Goal: Task Accomplishment & Management: Manage account settings

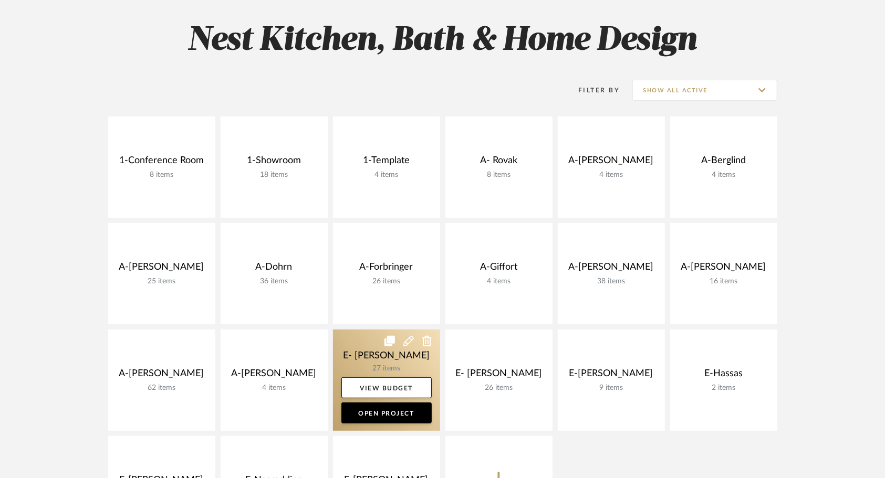
scroll to position [144, 0]
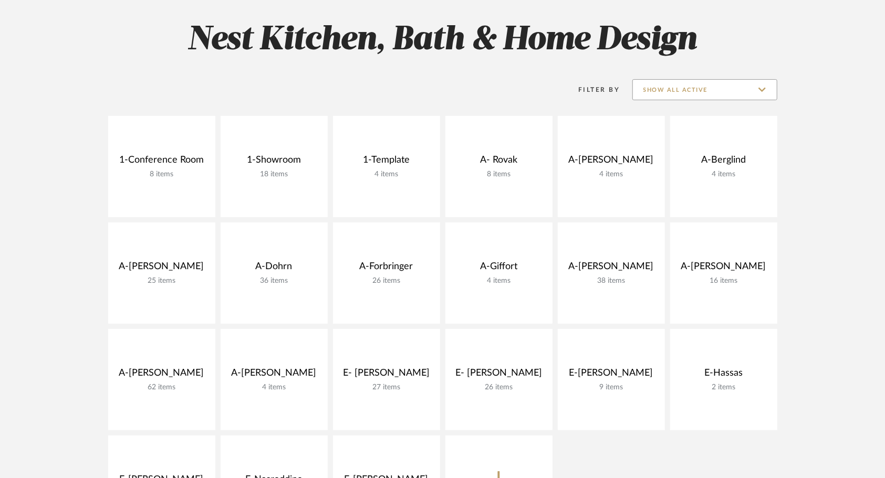
click at [718, 89] on input "Show All Active" at bounding box center [704, 89] width 145 height 21
click at [673, 162] on span "Archived" at bounding box center [706, 166] width 124 height 9
type input "Archived"
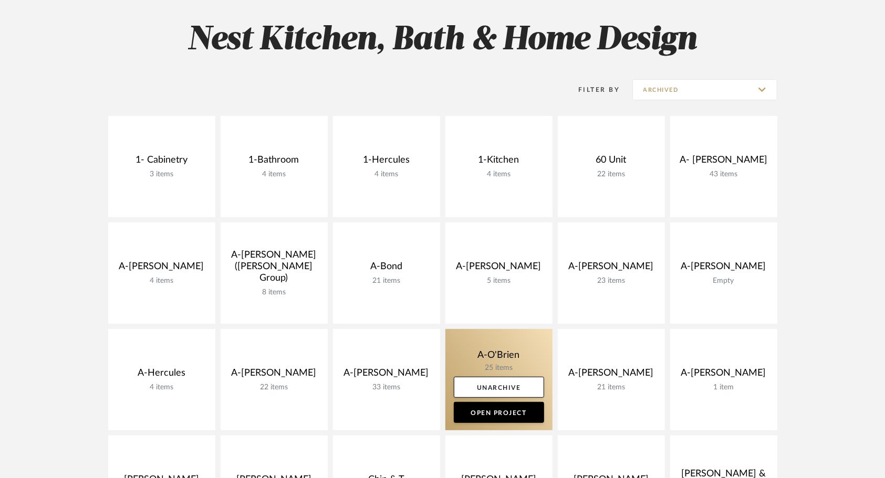
click at [468, 348] on link at bounding box center [498, 379] width 107 height 101
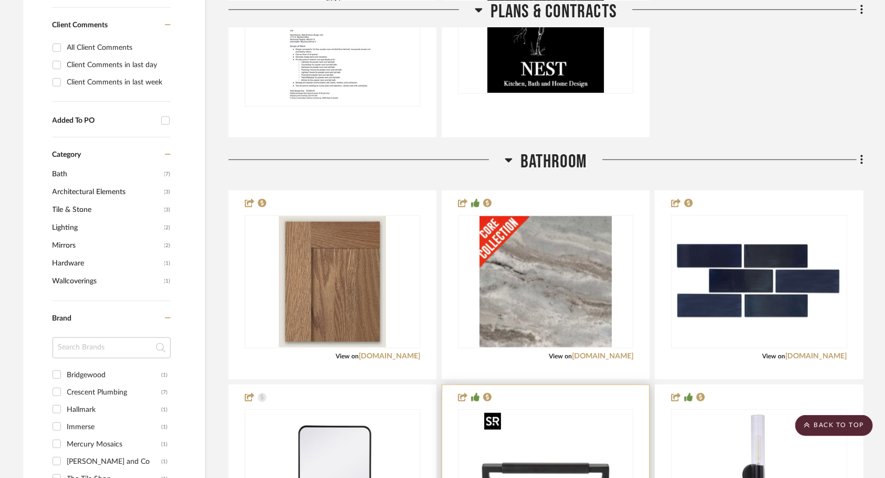
scroll to position [533, 0]
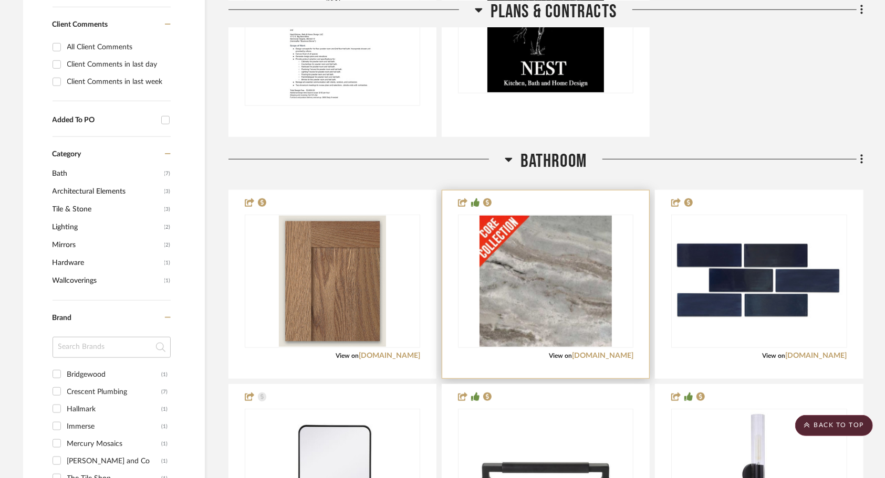
click at [624, 282] on div "0" at bounding box center [545, 281] width 174 height 132
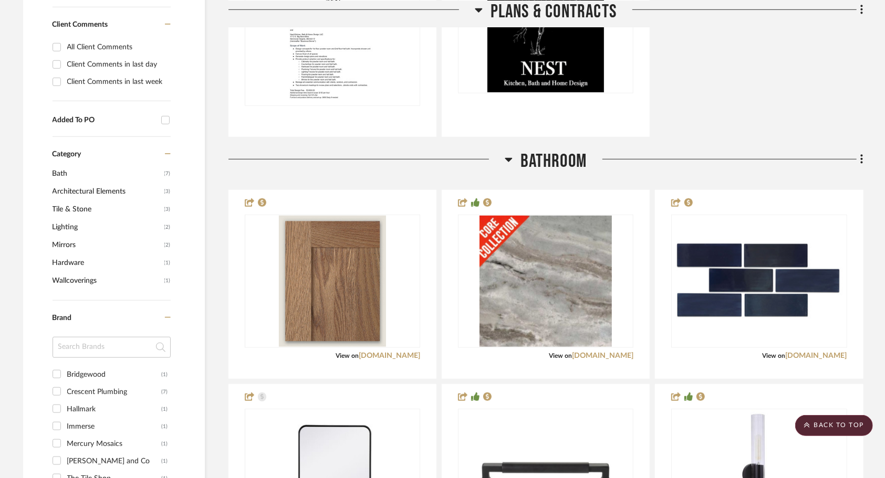
scroll to position [0, 0]
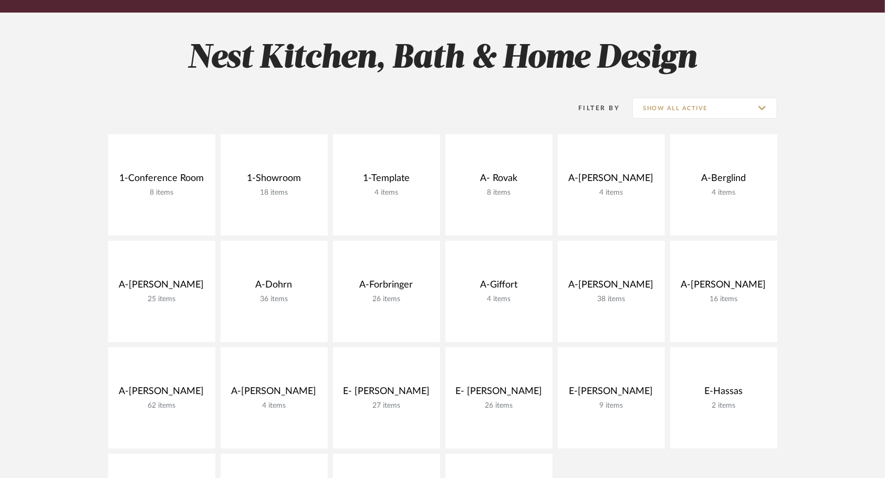
scroll to position [144, 0]
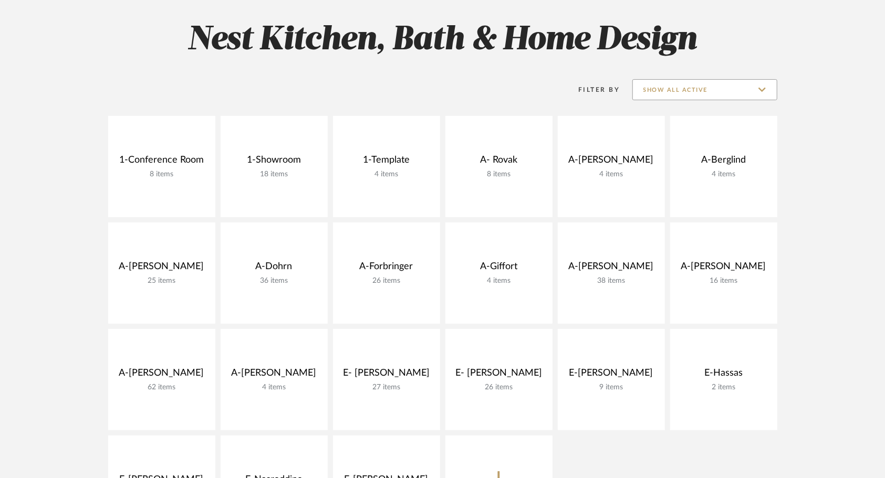
click at [720, 91] on input "Show All Active" at bounding box center [704, 89] width 145 height 21
click at [687, 167] on span "Archived" at bounding box center [706, 166] width 124 height 9
type input "Archived"
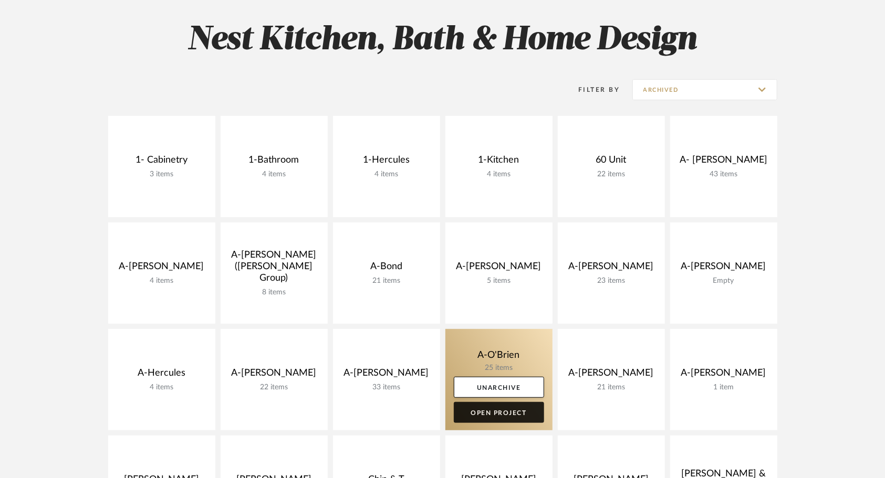
click at [509, 416] on link "Open Project" at bounding box center [499, 412] width 90 height 21
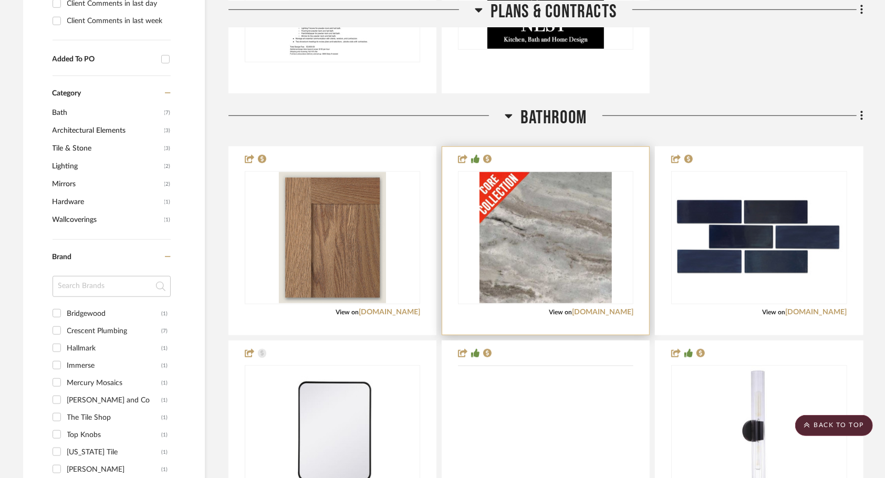
scroll to position [576, 0]
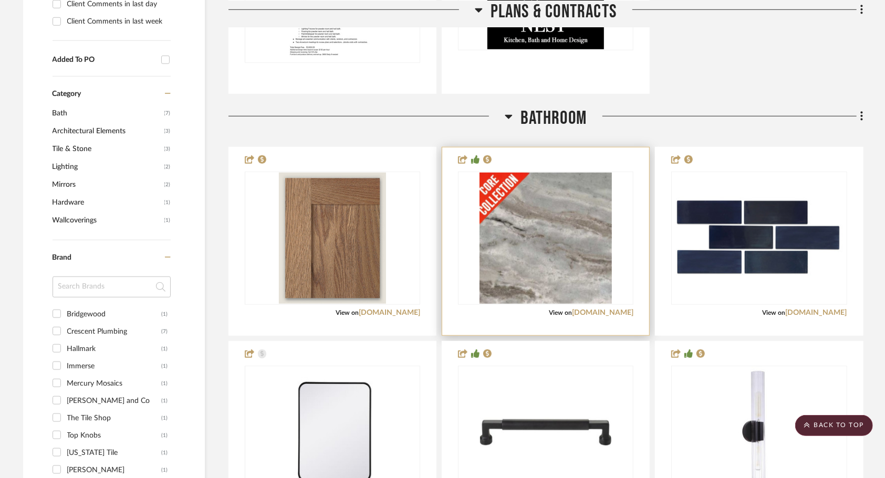
click at [628, 276] on div "0" at bounding box center [545, 238] width 174 height 132
click at [538, 268] on img "0" at bounding box center [545, 238] width 132 height 131
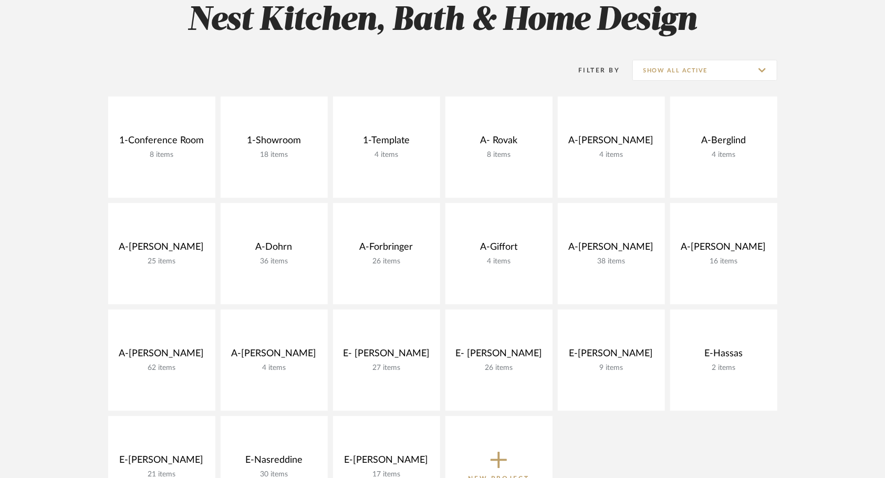
scroll to position [144, 0]
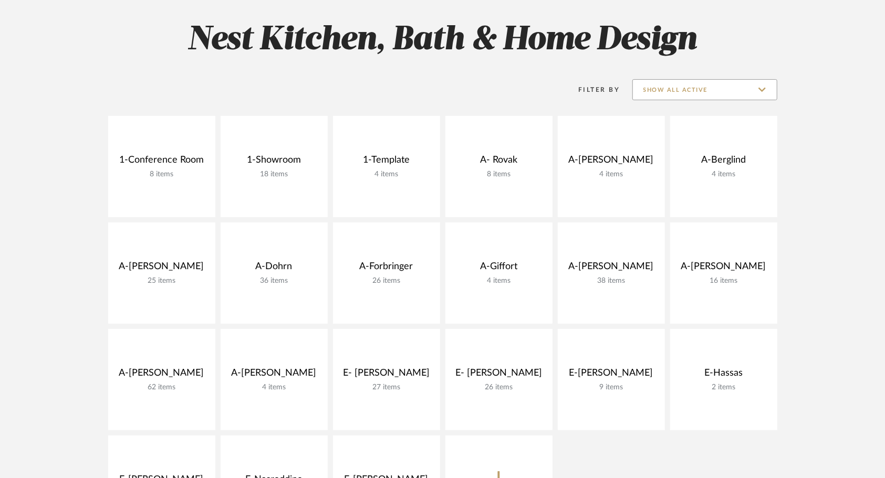
click at [696, 85] on input "Show All Active" at bounding box center [704, 89] width 145 height 21
click at [688, 166] on span "Archived" at bounding box center [706, 166] width 124 height 9
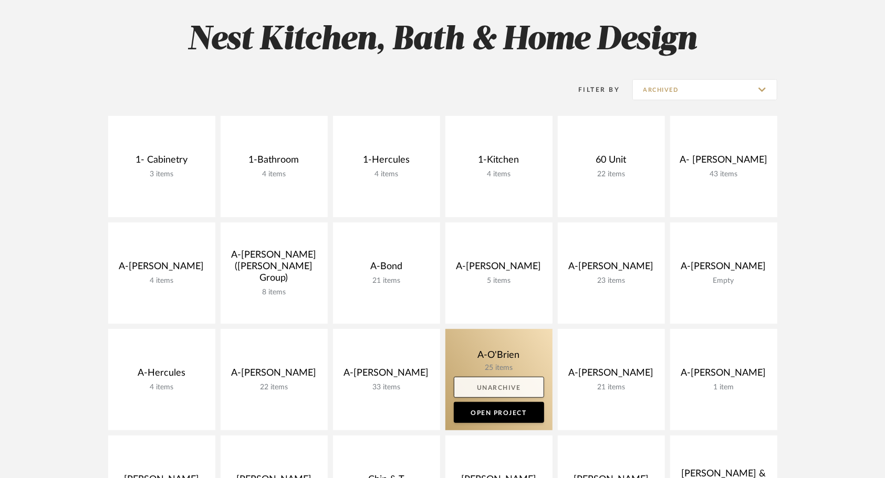
click at [491, 386] on link "Unarchive" at bounding box center [499, 387] width 90 height 21
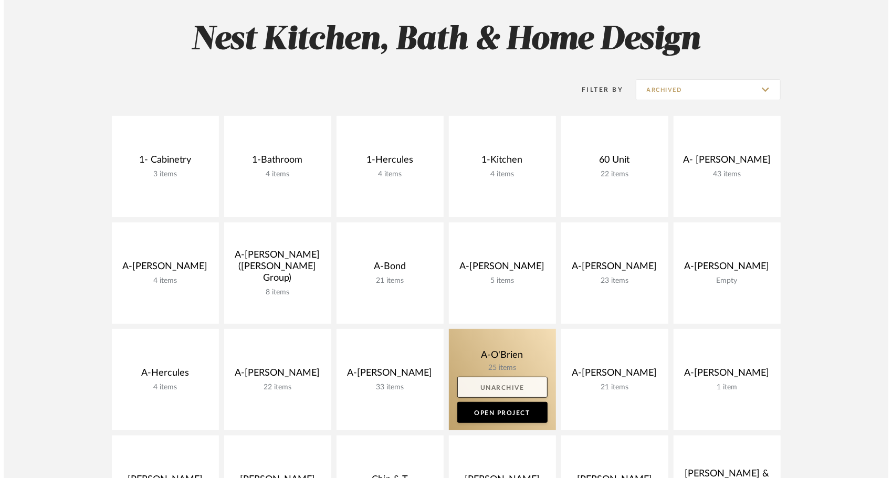
scroll to position [0, 0]
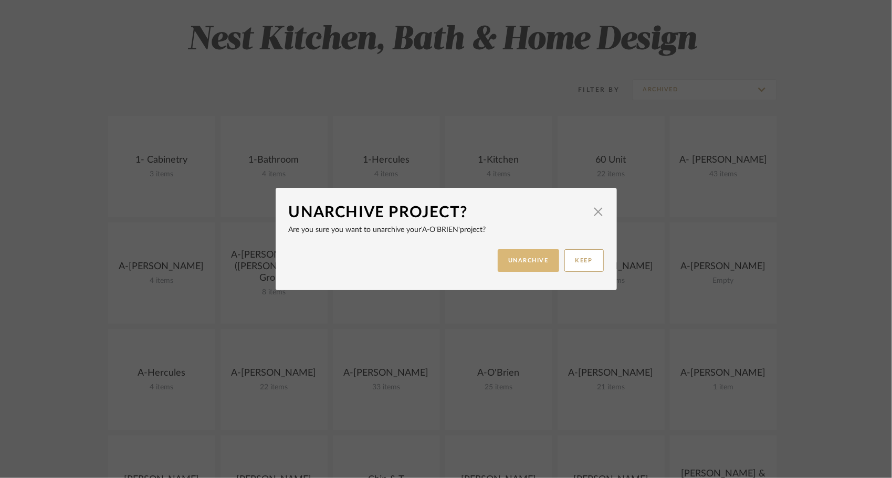
click at [524, 256] on button "UNARCHIVE" at bounding box center [528, 260] width 61 height 23
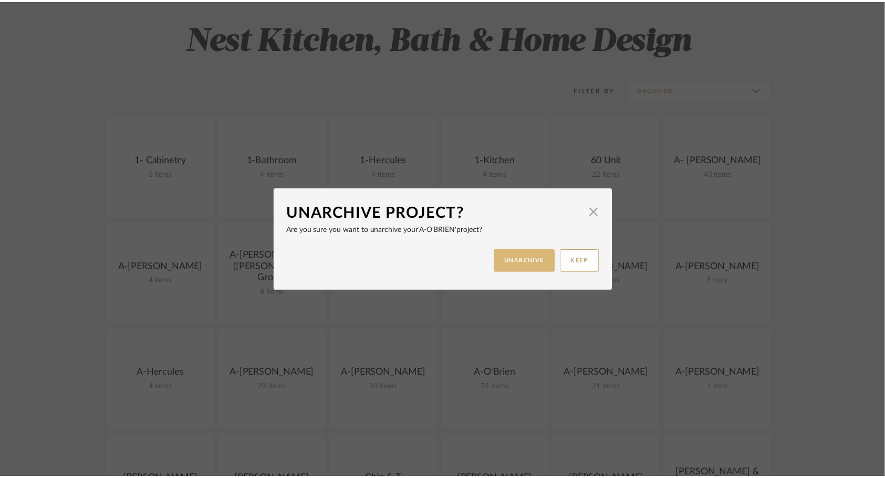
scroll to position [144, 0]
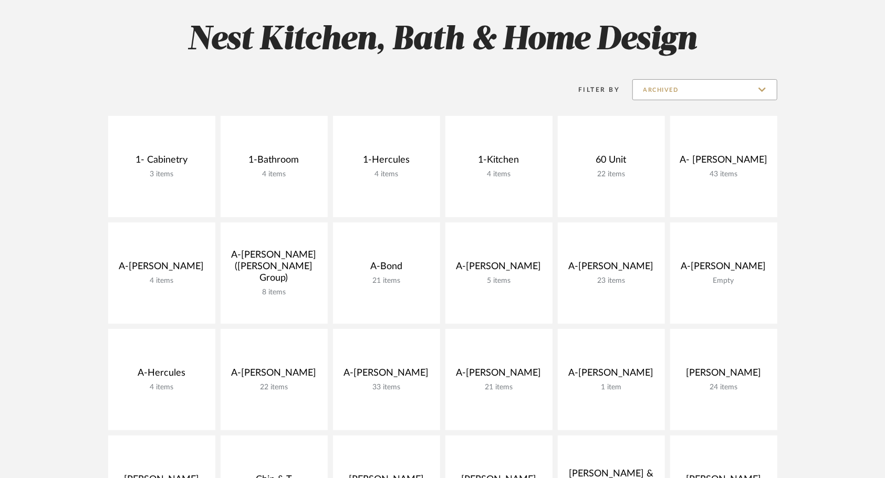
click at [689, 86] on input "Archived" at bounding box center [704, 89] width 145 height 21
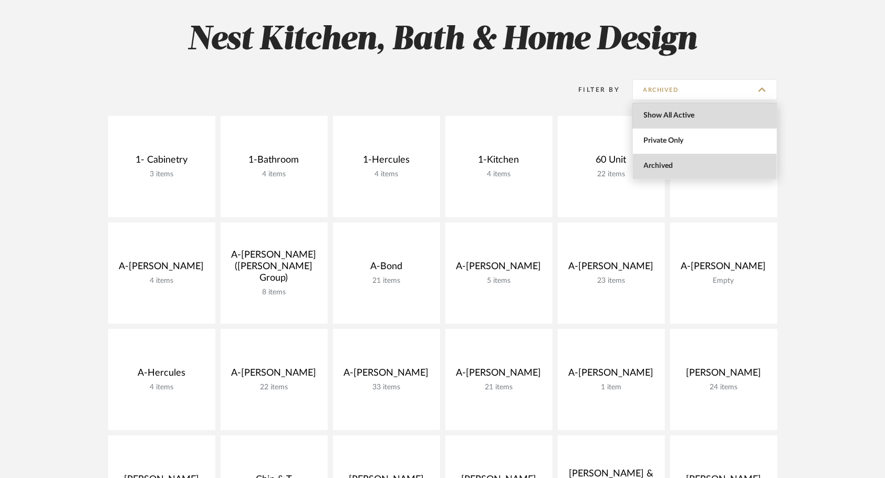
click at [675, 110] on span "Show All Active" at bounding box center [705, 115] width 144 height 25
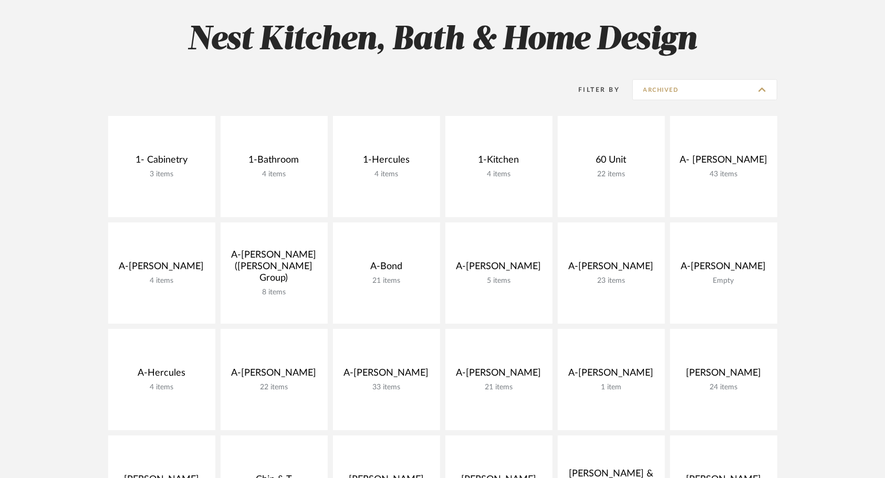
type input "Show All Active"
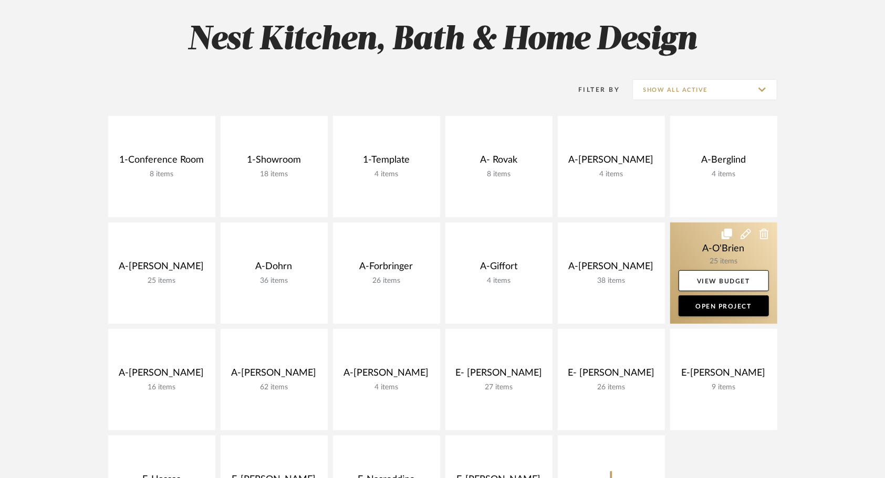
click at [690, 250] on link at bounding box center [723, 273] width 107 height 101
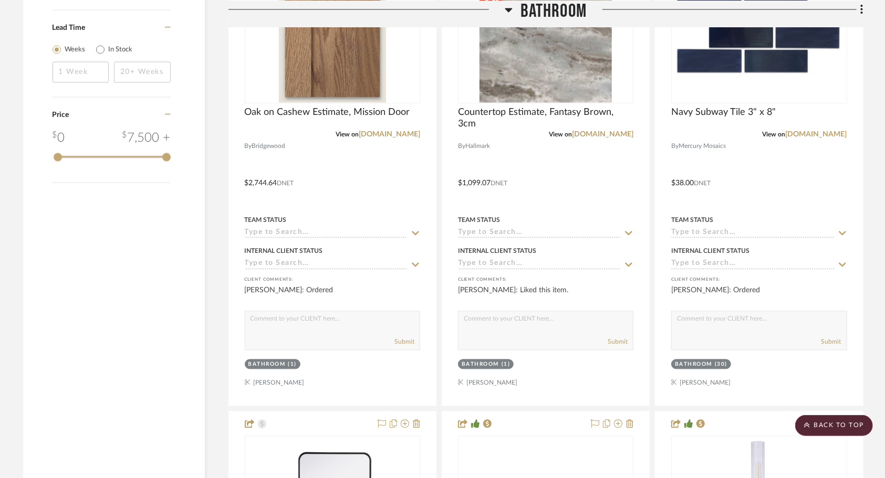
scroll to position [1327, 0]
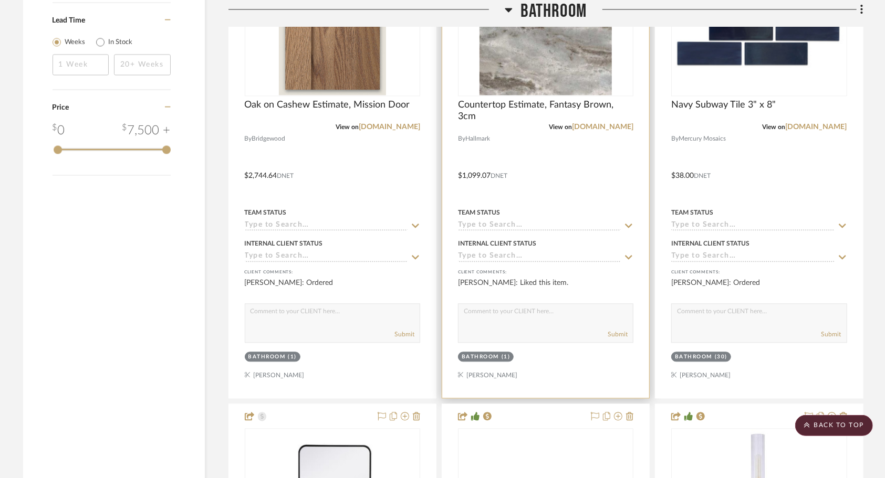
click at [578, 162] on div at bounding box center [545, 168] width 207 height 459
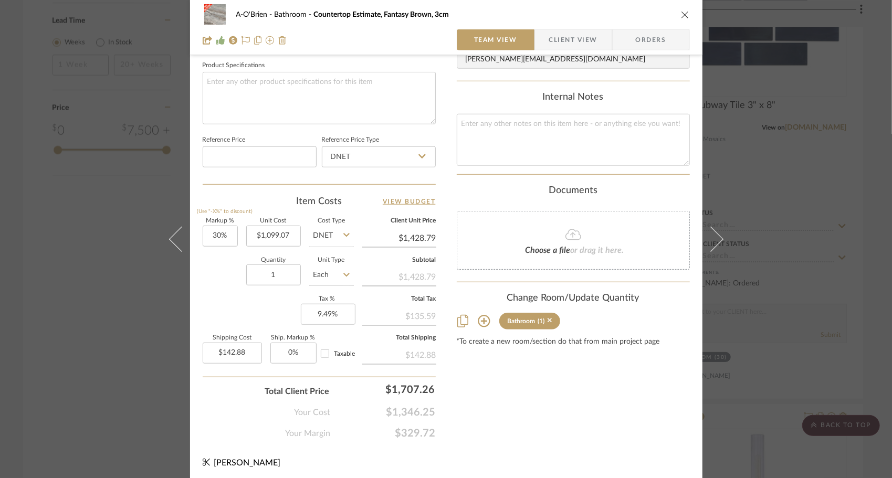
scroll to position [497, 0]
drag, startPoint x: 437, startPoint y: 238, endPoint x: 388, endPoint y: 234, distance: 49.5
click at [682, 16] on icon "close" at bounding box center [685, 15] width 8 height 8
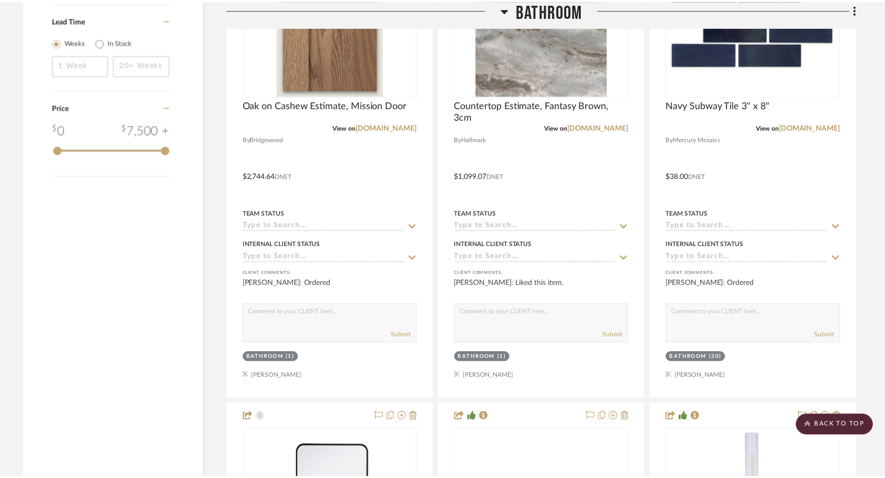
scroll to position [1327, 0]
